Goal: Find specific page/section: Find specific page/section

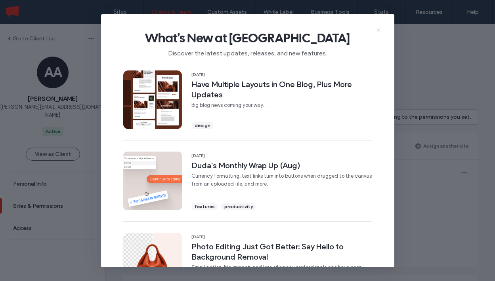
click at [379, 28] on icon at bounding box center [378, 30] width 6 height 6
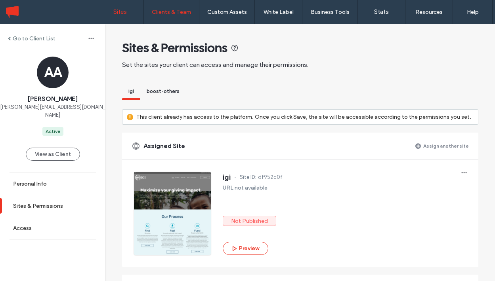
click at [116, 10] on label "Sites" at bounding box center [119, 11] width 13 height 7
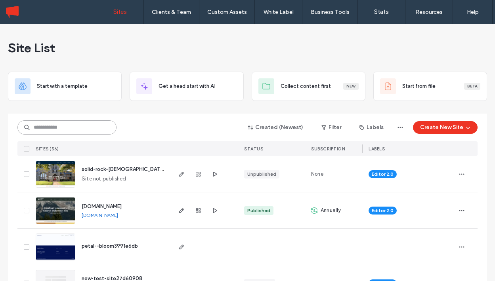
click at [71, 131] on input at bounding box center [66, 127] width 99 height 14
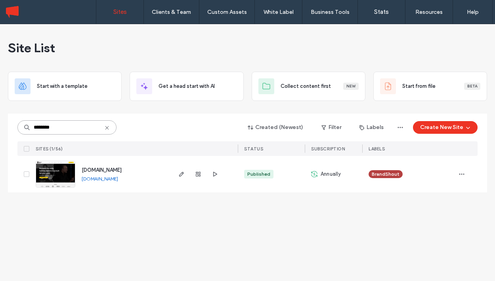
type input "********"
click at [109, 167] on span "[DOMAIN_NAME]" at bounding box center [102, 170] width 40 height 6
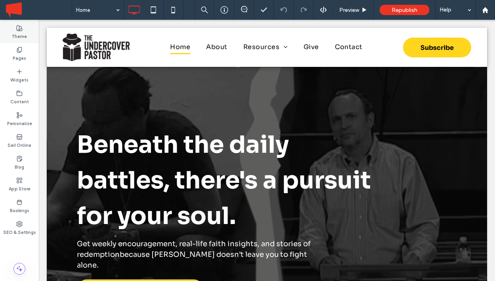
click at [20, 36] on label "Theme" at bounding box center [19, 35] width 15 height 9
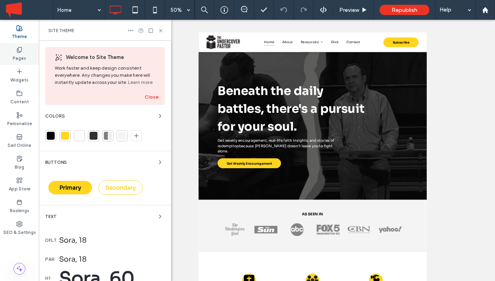
click at [22, 50] on icon at bounding box center [19, 50] width 6 height 6
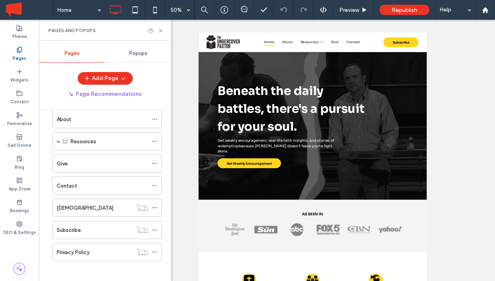
scroll to position [40, 0]
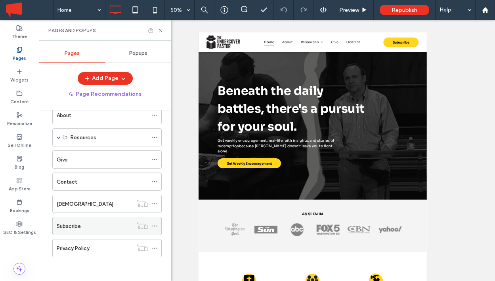
click at [84, 221] on div "Subscribe" at bounding box center [95, 225] width 76 height 17
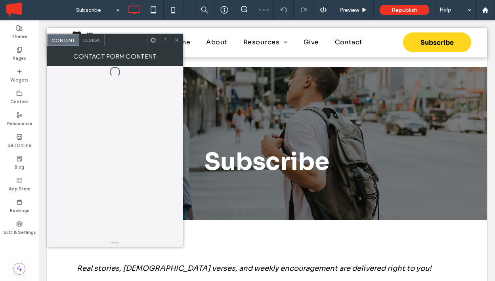
scroll to position [194, 0]
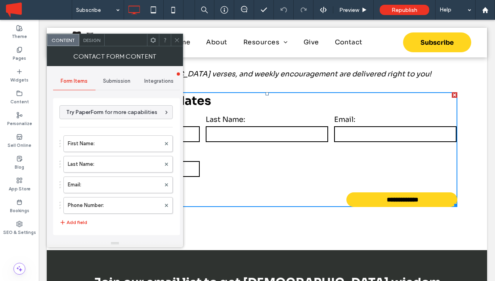
click at [177, 39] on icon at bounding box center [177, 40] width 6 height 6
